Goal: Transaction & Acquisition: Purchase product/service

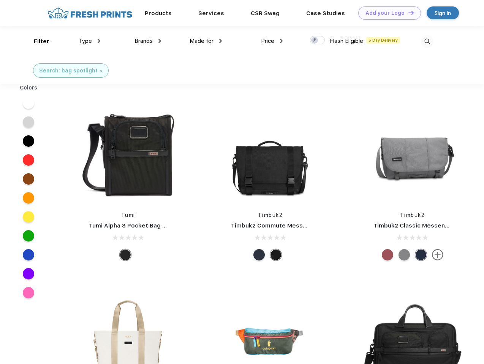
click at [386, 13] on link "Add your Logo Design Tool" at bounding box center [389, 12] width 63 height 13
click at [0, 0] on div "Design Tool" at bounding box center [0, 0] width 0 height 0
click at [407, 13] on link "Add your Logo Design Tool" at bounding box center [389, 12] width 63 height 13
click at [36, 41] on div "Filter" at bounding box center [42, 41] width 16 height 9
click at [90, 41] on span "Type" at bounding box center [85, 41] width 13 height 7
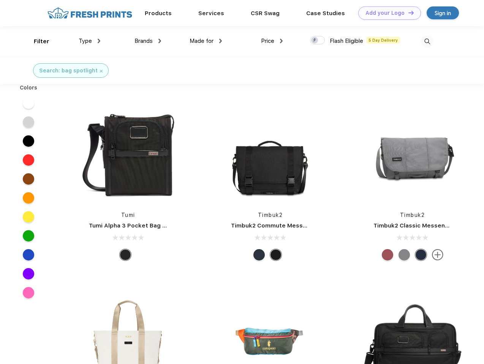
click at [148, 41] on span "Brands" at bounding box center [143, 41] width 18 height 7
click at [206, 41] on span "Made for" at bounding box center [201, 41] width 24 height 7
click at [272, 41] on span "Price" at bounding box center [267, 41] width 13 height 7
click at [317, 41] on div at bounding box center [317, 40] width 15 height 8
click at [315, 41] on input "checkbox" at bounding box center [312, 38] width 5 height 5
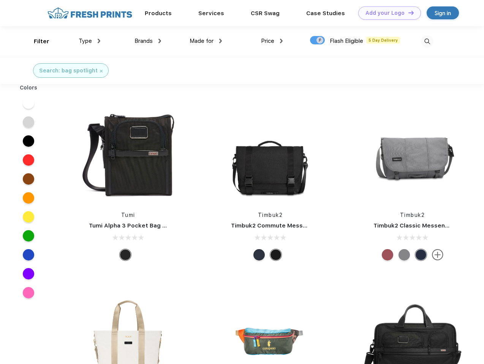
click at [427, 41] on img at bounding box center [427, 41] width 13 height 13
